Goal: Find specific page/section: Find specific page/section

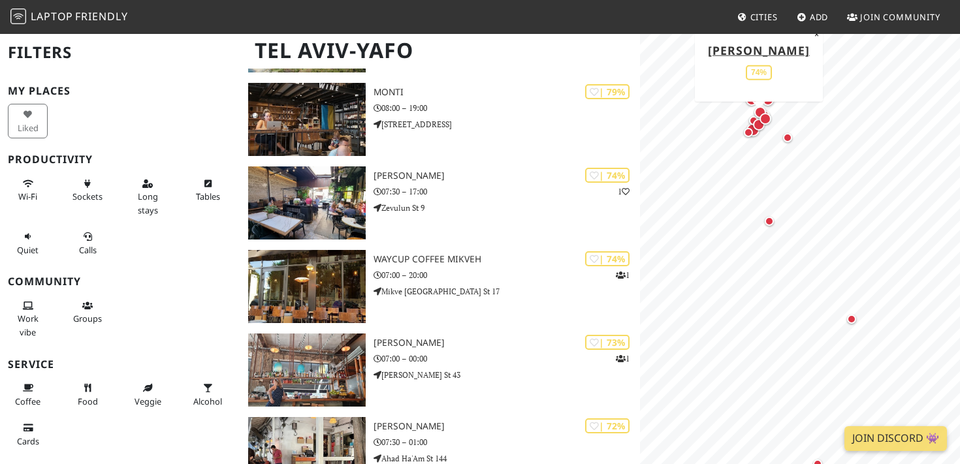
scroll to position [508, 0]
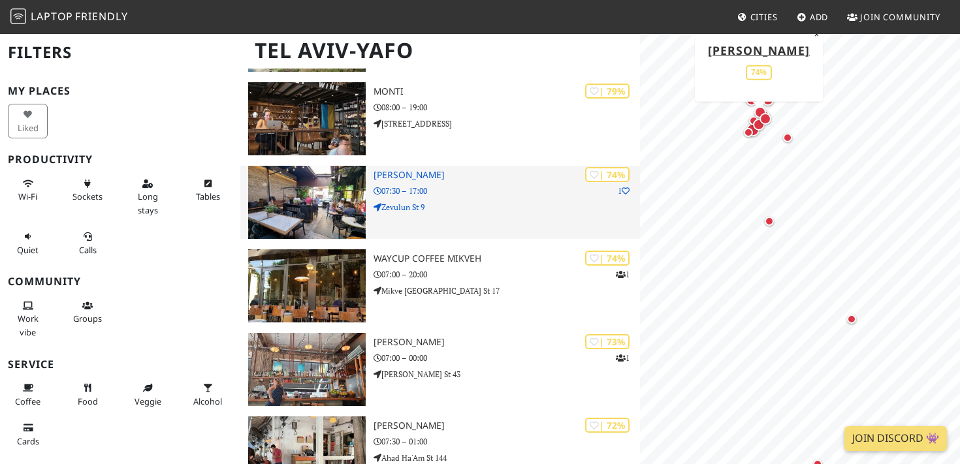
click at [469, 190] on p "07:30 – 17:00" at bounding box center [506, 191] width 266 height 12
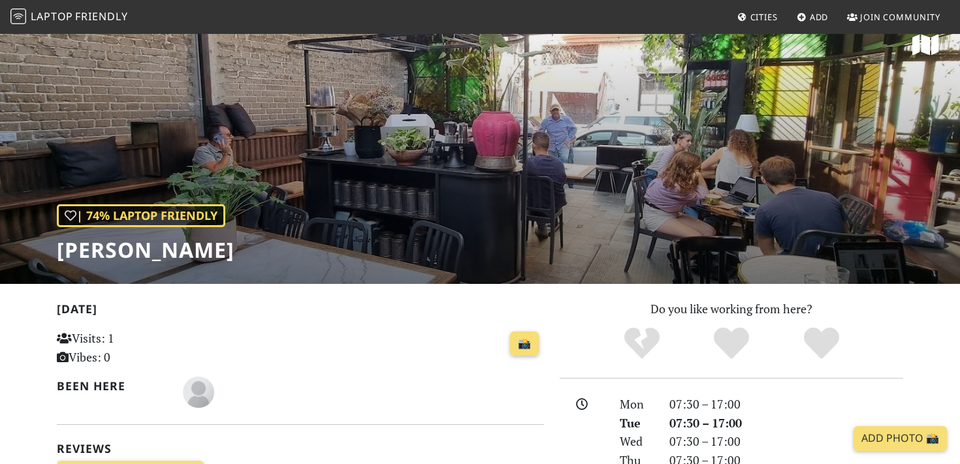
scroll to position [21, 0]
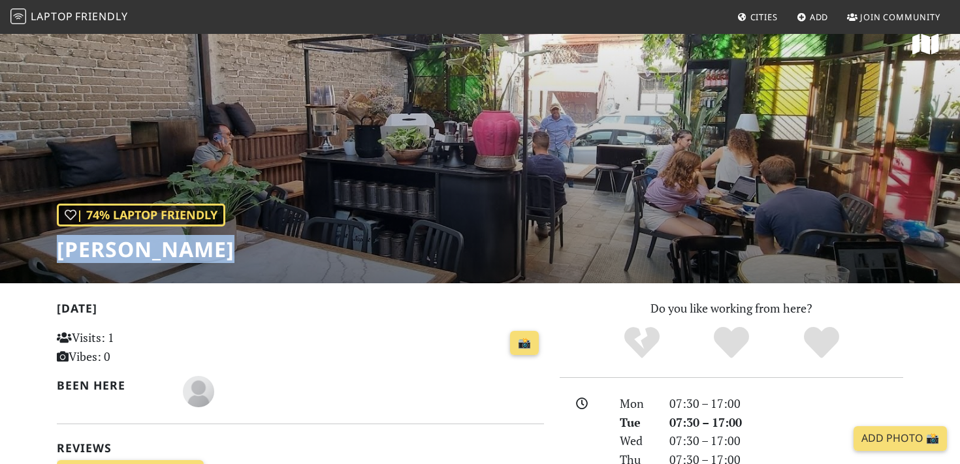
drag, startPoint x: 181, startPoint y: 255, endPoint x: 58, endPoint y: 254, distance: 122.7
click at [58, 254] on h1 "[PERSON_NAME]" at bounding box center [146, 249] width 178 height 25
copy h1 "[PERSON_NAME]"
